Goal: Transaction & Acquisition: Book appointment/travel/reservation

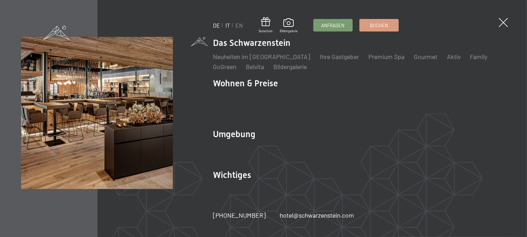
click at [228, 26] on link "IT" at bounding box center [227, 25] width 5 height 7
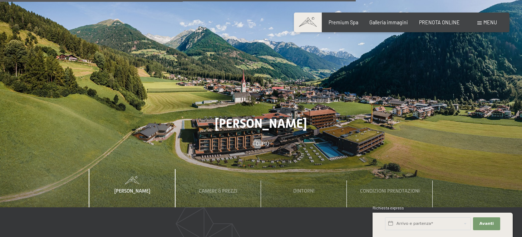
scroll to position [2003, 0]
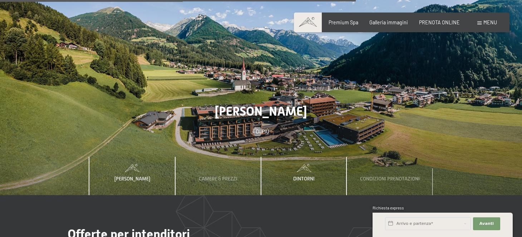
click at [307, 175] on span "Dintorni" at bounding box center [303, 178] width 21 height 6
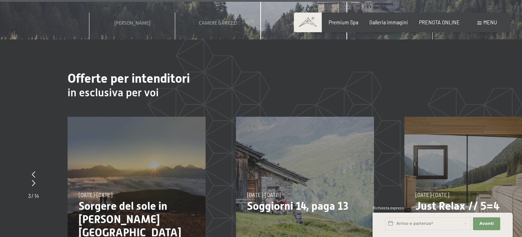
scroll to position [2146, 0]
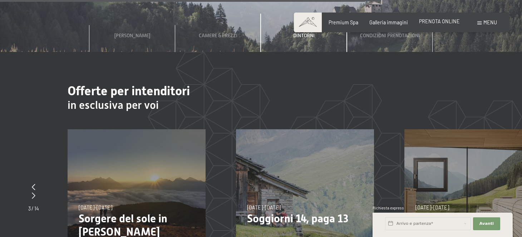
click at [432, 20] on span "PRENOTA ONLINE" at bounding box center [439, 21] width 41 height 6
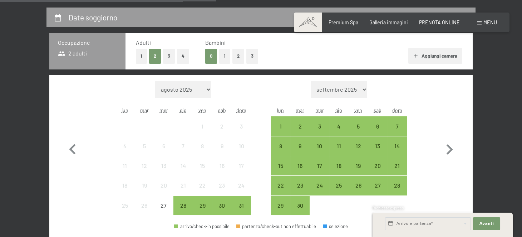
scroll to position [214, 0]
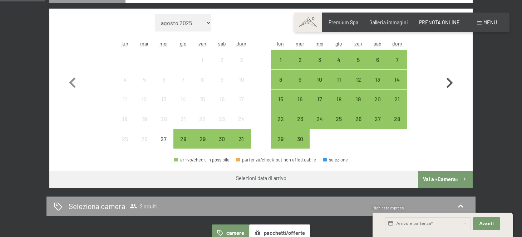
click at [447, 82] on icon "button" at bounding box center [449, 83] width 21 height 21
select select "2025-09-01"
select select "2025-10-01"
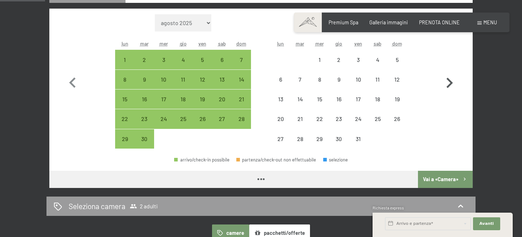
select select "2025-09-01"
select select "2025-10-01"
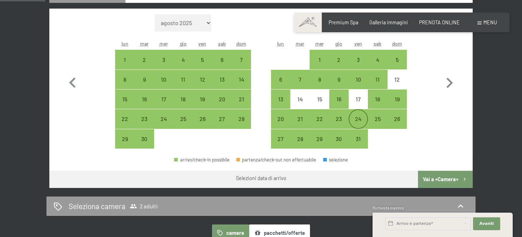
click at [364, 118] on div "24" at bounding box center [358, 125] width 18 height 18
select select "2025-09-01"
select select "2025-10-01"
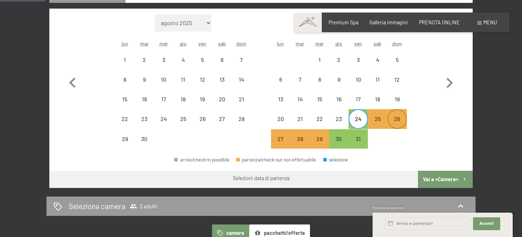
click at [403, 119] on div "26" at bounding box center [397, 125] width 18 height 18
select select "2025-09-01"
select select "2025-10-01"
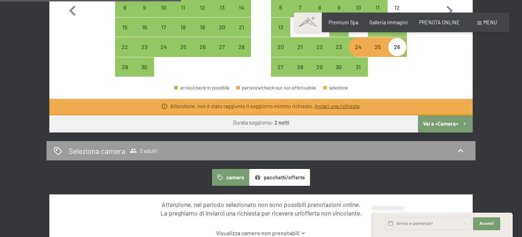
scroll to position [322, 0]
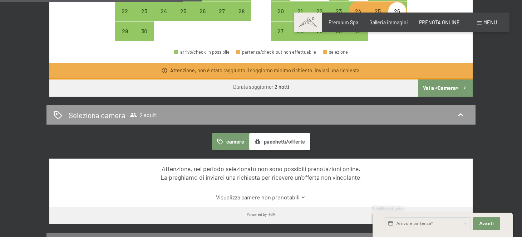
click at [445, 89] on button "Vai a «Camera»" at bounding box center [445, 87] width 55 height 17
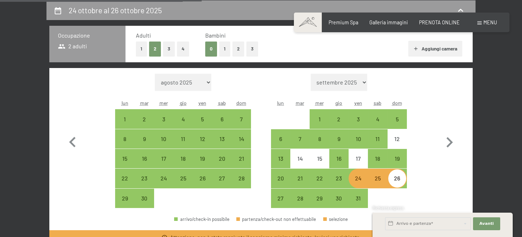
select select "2025-09-01"
select select "2025-10-01"
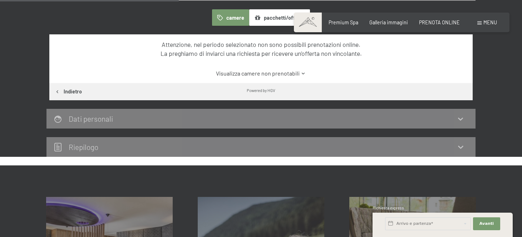
scroll to position [190, 0]
